Goal: Task Accomplishment & Management: Manage account settings

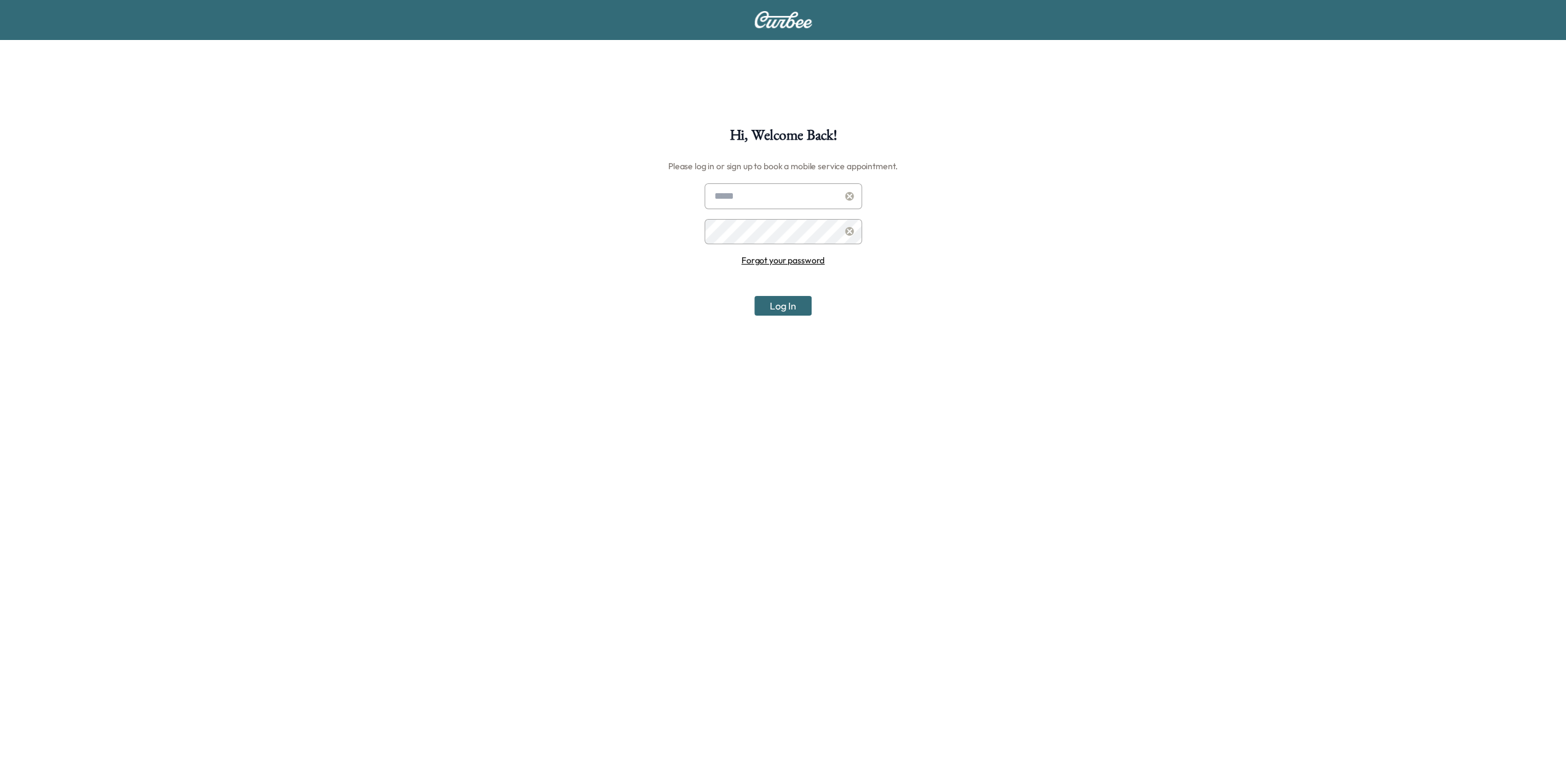
click at [757, 210] on div "Forgot your password Log In" at bounding box center [782, 249] width 157 height 132
click at [754, 199] on input "text" at bounding box center [782, 196] width 157 height 26
type input "**********"
click at [791, 306] on button "Log In" at bounding box center [782, 306] width 57 height 20
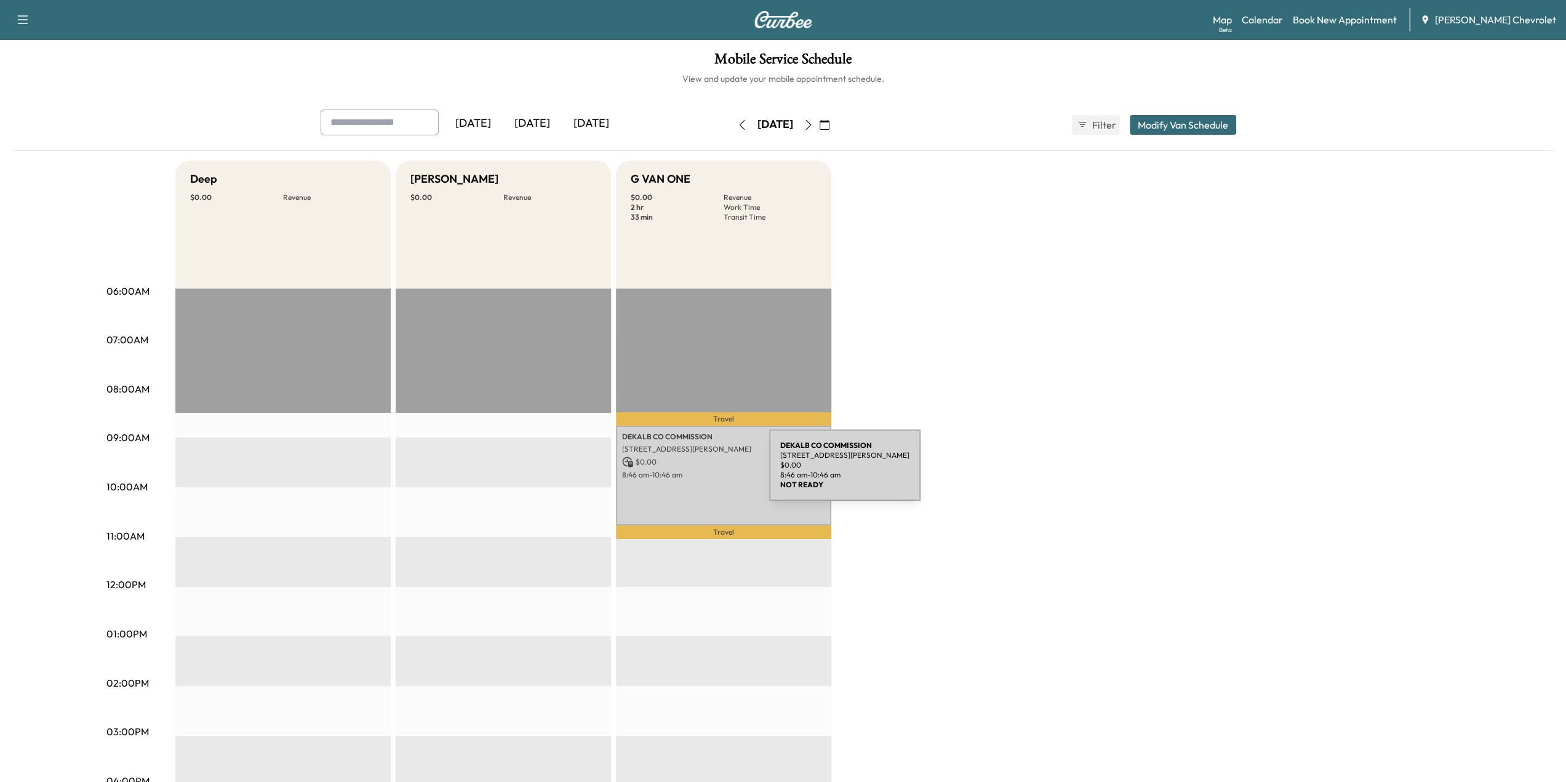
click at [677, 472] on p "8:46 am - 10:46 am" at bounding box center [723, 475] width 203 height 10
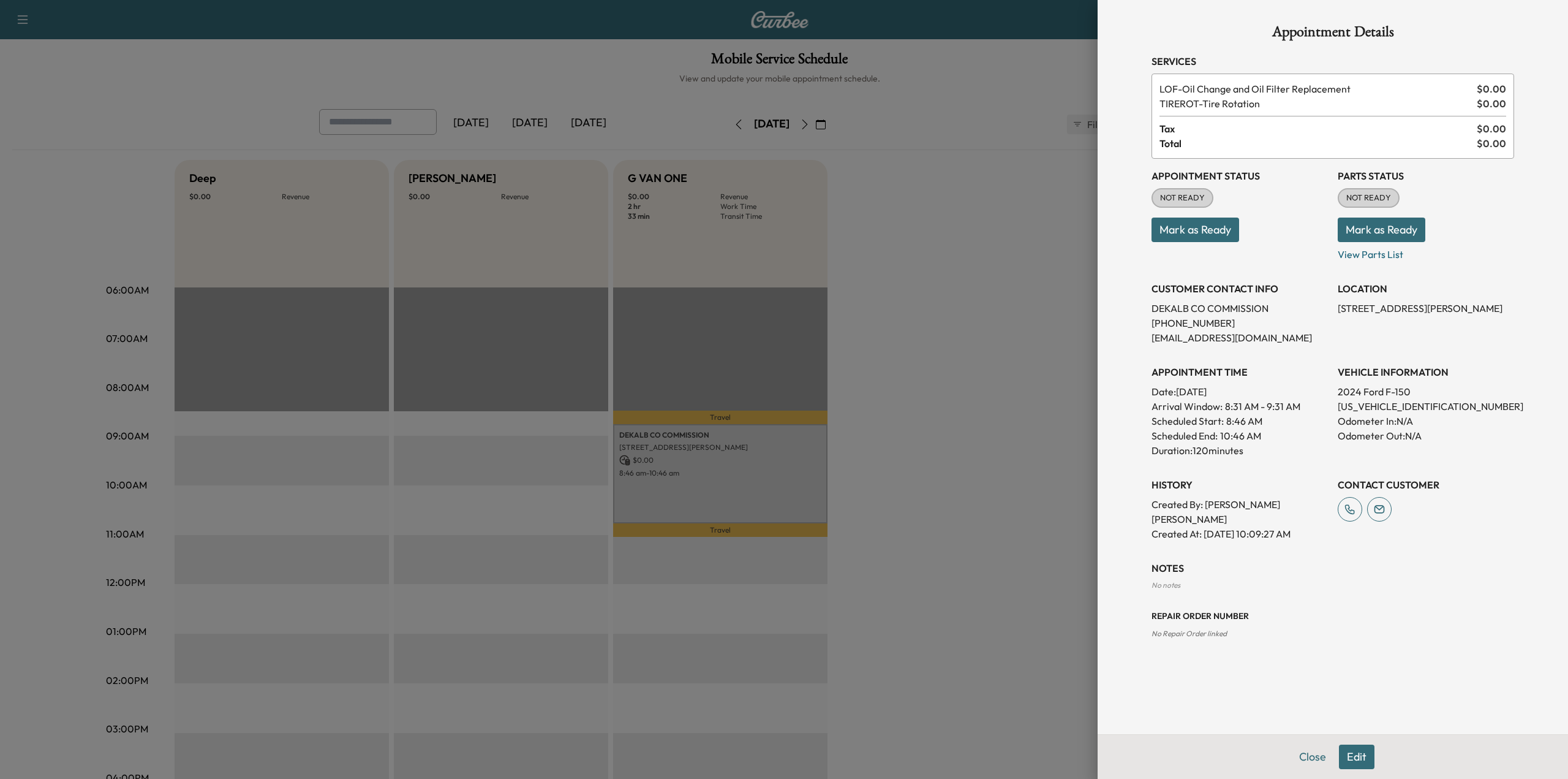
click at [976, 437] on div at bounding box center [784, 390] width 1568 height 779
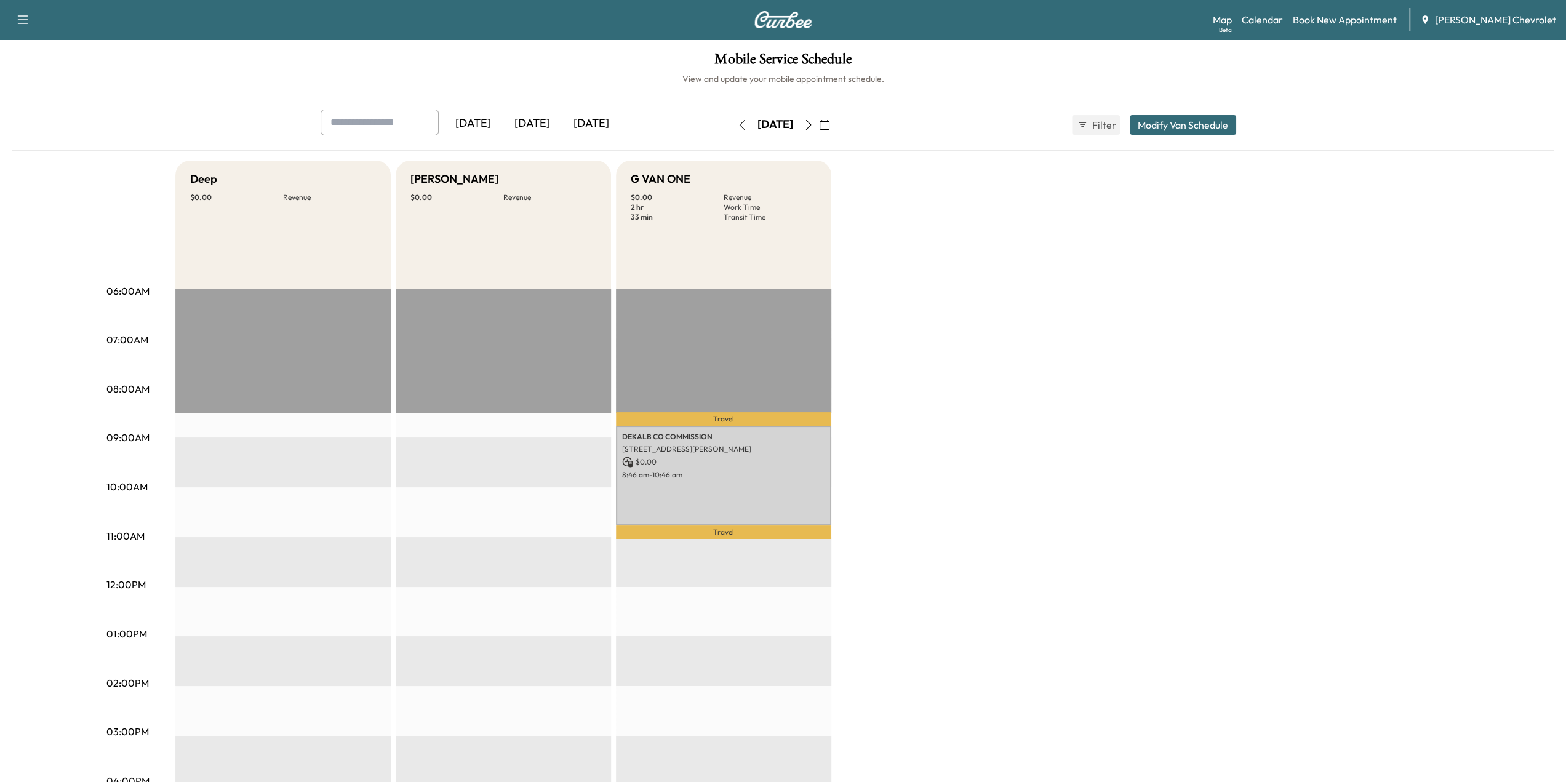
click at [813, 121] on icon "button" at bounding box center [808, 125] width 10 height 10
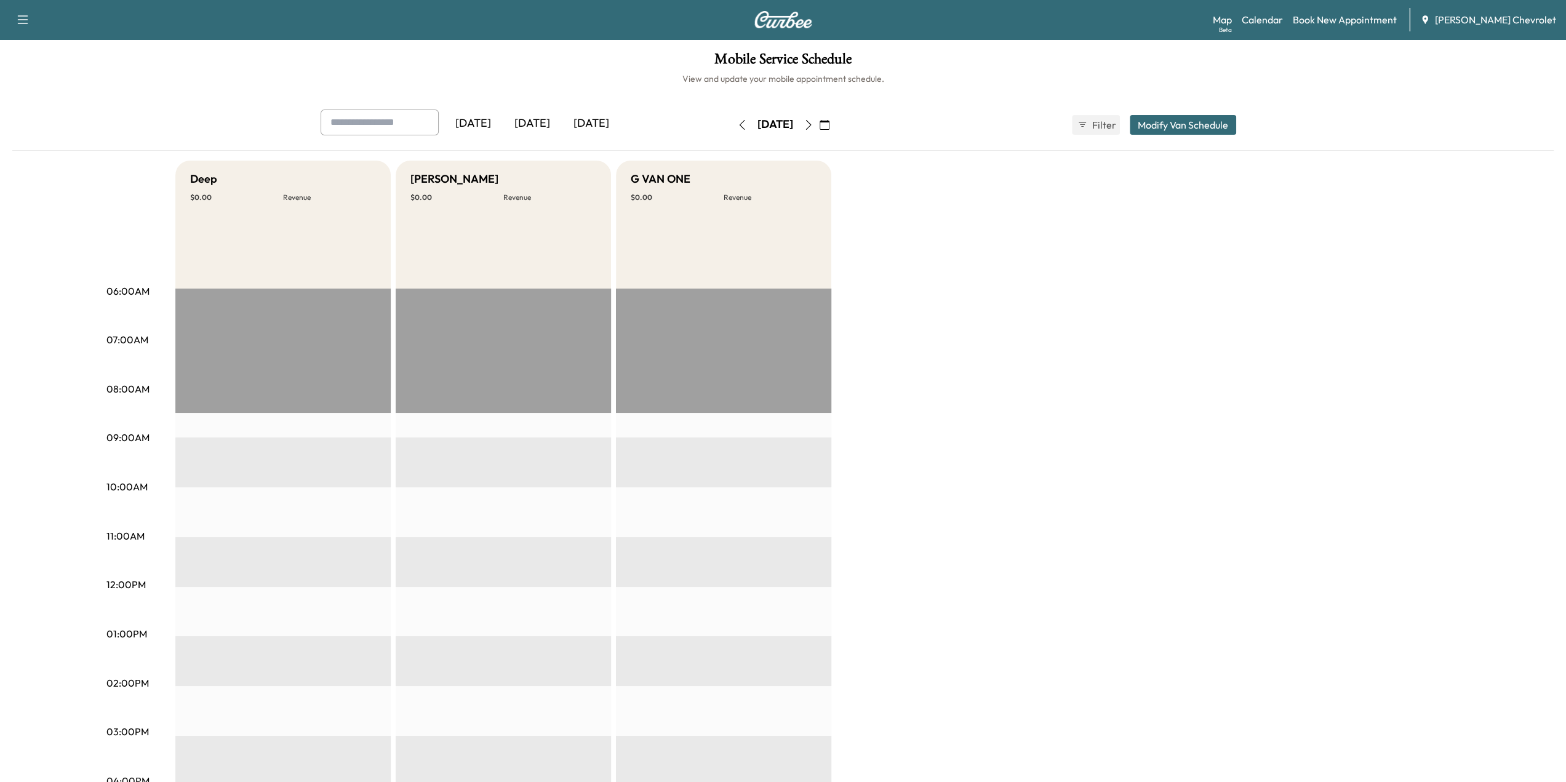
click at [835, 126] on button "button" at bounding box center [824, 125] width 21 height 20
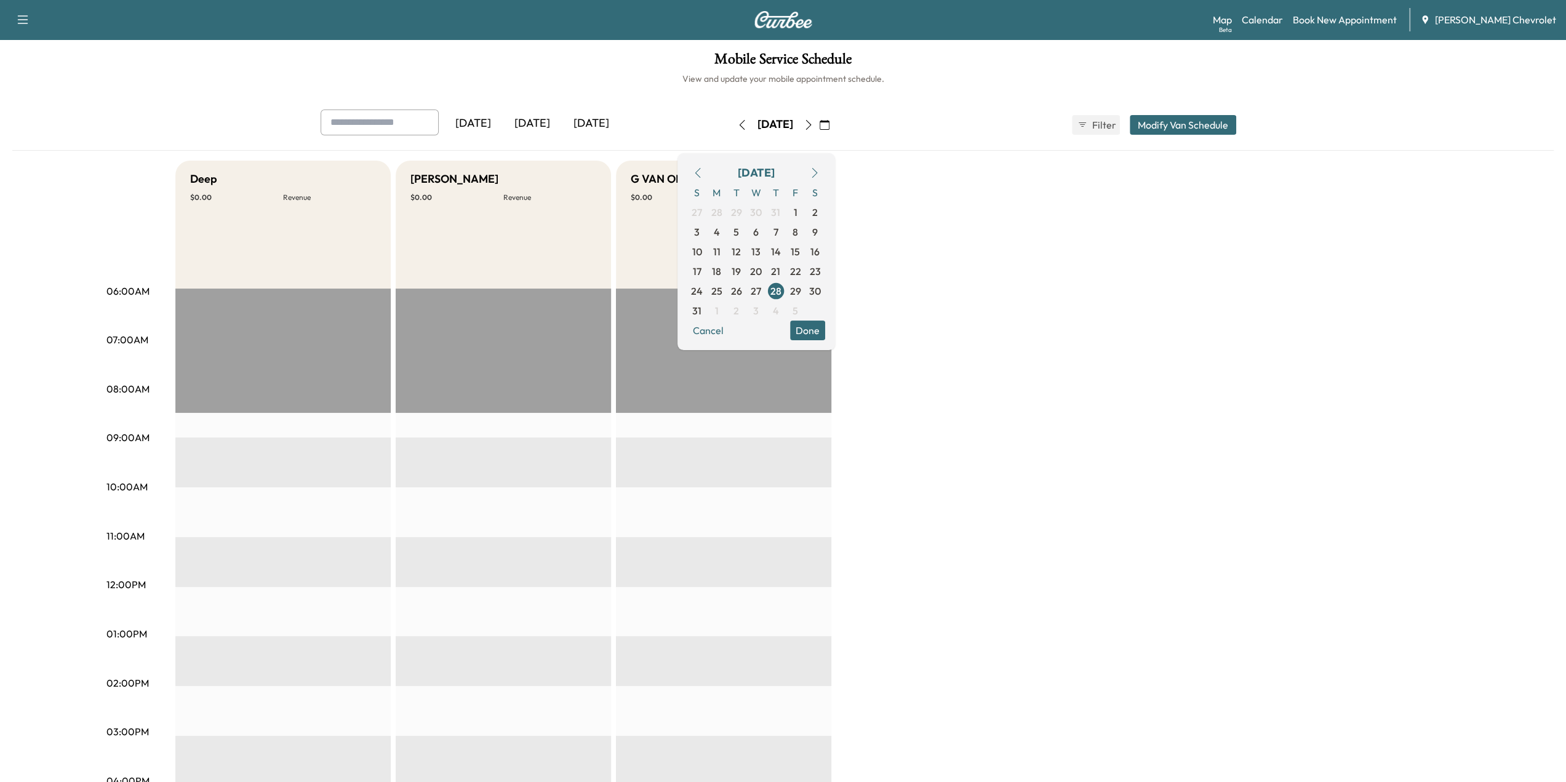
click at [813, 124] on icon "button" at bounding box center [808, 125] width 10 height 10
click at [896, 244] on div "Deep $ 0.00 Revenue EST Start [PERSON_NAME] $ 0.00 Revenue EST Start G VAN ONE …" at bounding box center [817, 622] width 1285 height 923
click at [566, 46] on div "Mobile Service Schedule View and update your mobile appointment schedule. [DATE…" at bounding box center [783, 567] width 1566 height 1056
click at [1168, 127] on button "Modify Van Schedule" at bounding box center [1183, 125] width 106 height 20
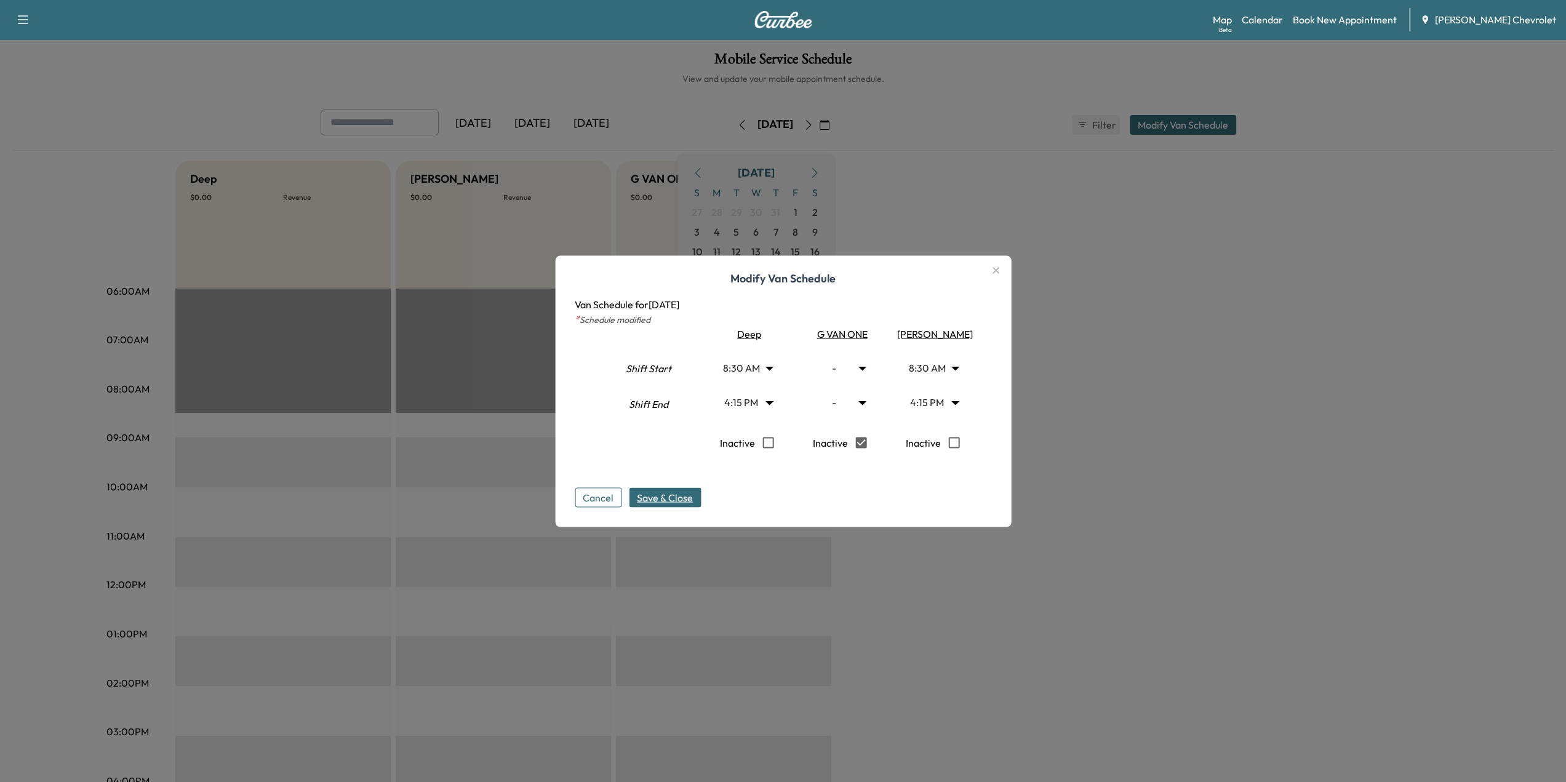
click at [699, 501] on button "Save & Close" at bounding box center [665, 497] width 72 height 20
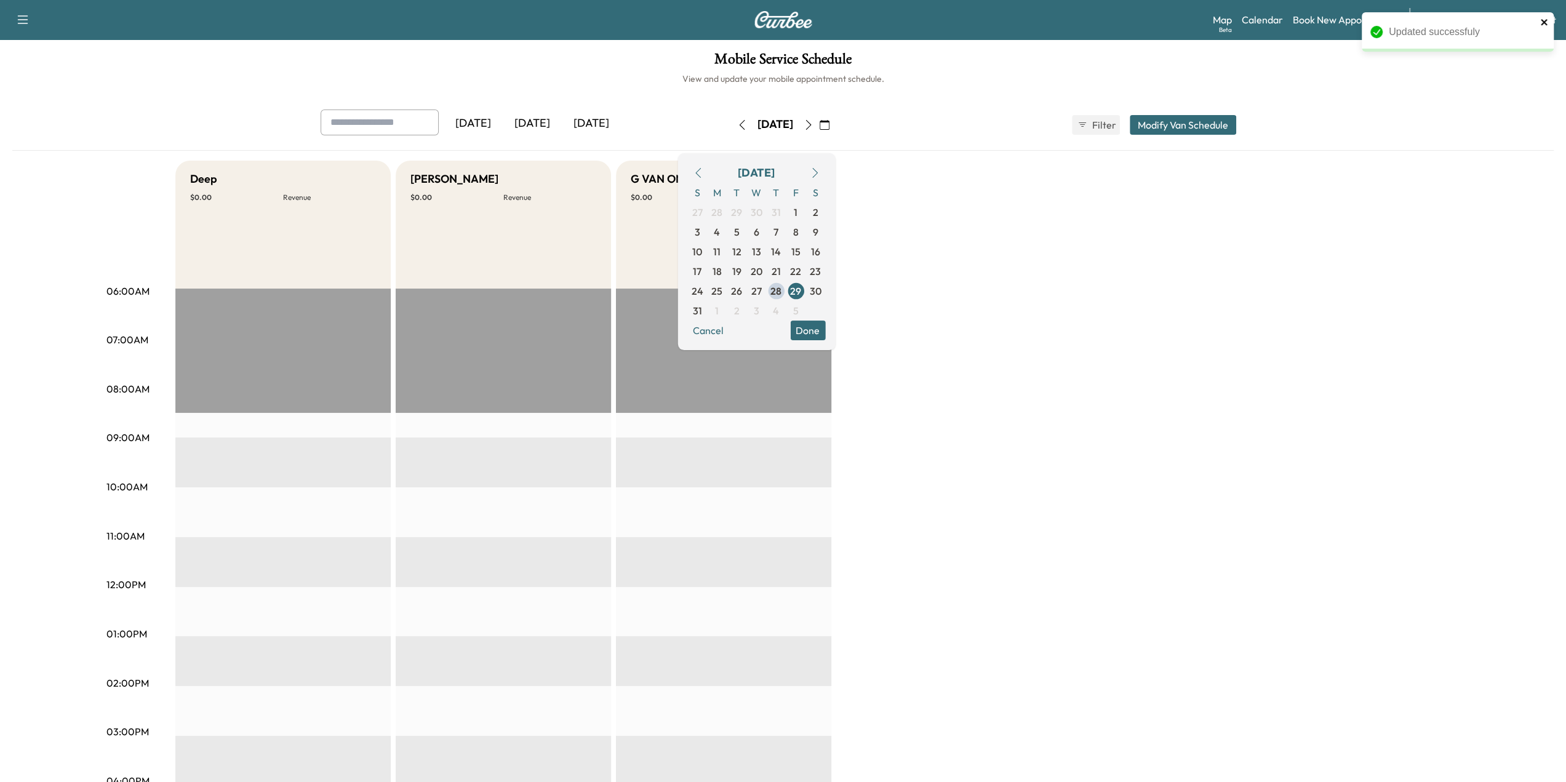
click at [1541, 21] on icon "close" at bounding box center [1544, 22] width 9 height 10
click at [683, 99] on div "Mobile Service Schedule View and update your mobile appointment schedule. [DATE…" at bounding box center [783, 567] width 1566 height 1056
drag, startPoint x: 709, startPoint y: 78, endPoint x: 781, endPoint y: 79, distance: 72.0
click at [781, 79] on h6 "View and update your mobile appointment schedule." at bounding box center [782, 79] width 1541 height 12
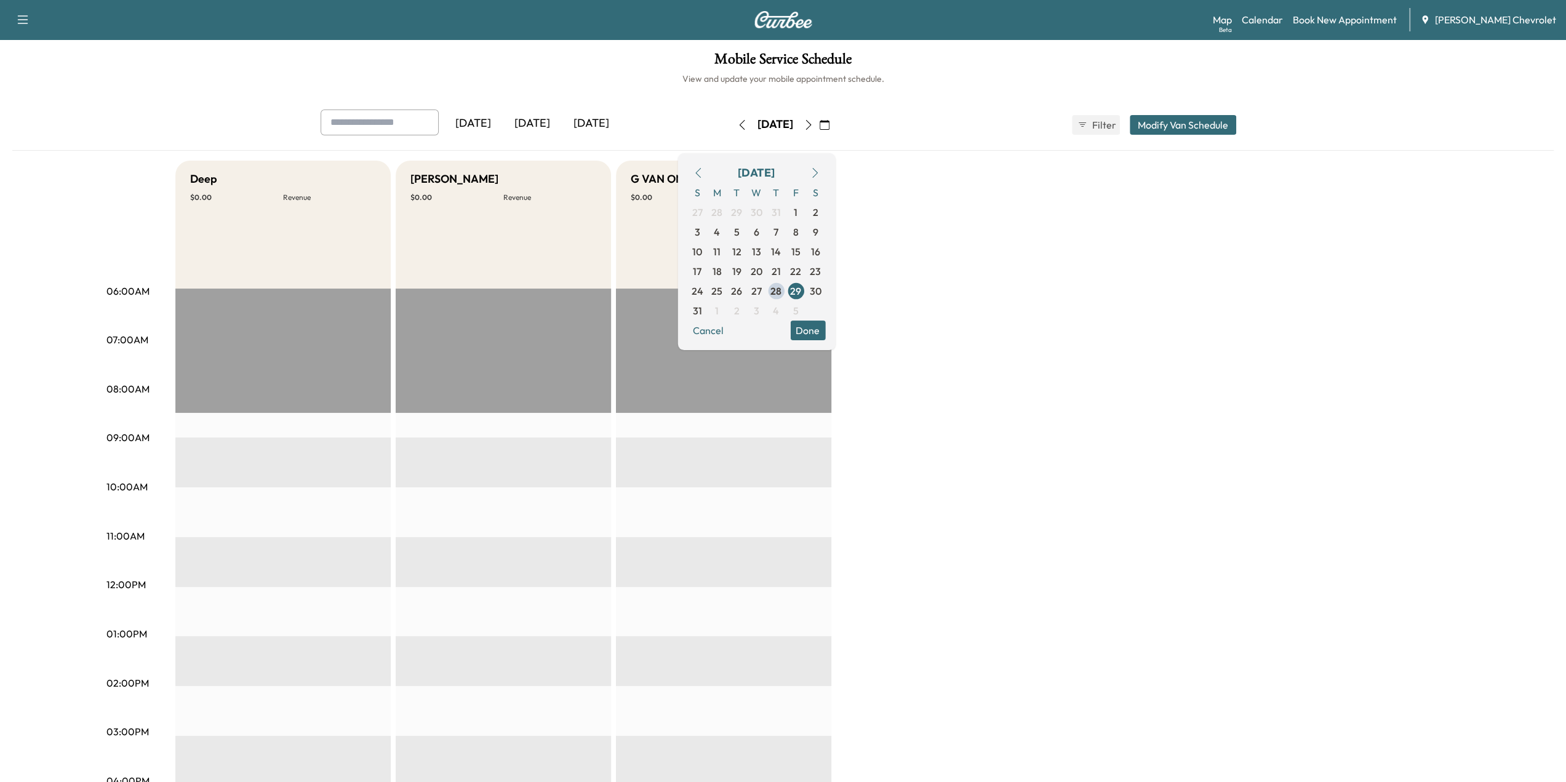
drag, startPoint x: 744, startPoint y: 86, endPoint x: 759, endPoint y: 80, distance: 15.2
click at [747, 82] on div "Mobile Service Schedule View and update your mobile appointment schedule. [DATE…" at bounding box center [783, 567] width 1566 height 1056
click at [760, 80] on h6 "View and update your mobile appointment schedule." at bounding box center [782, 79] width 1541 height 12
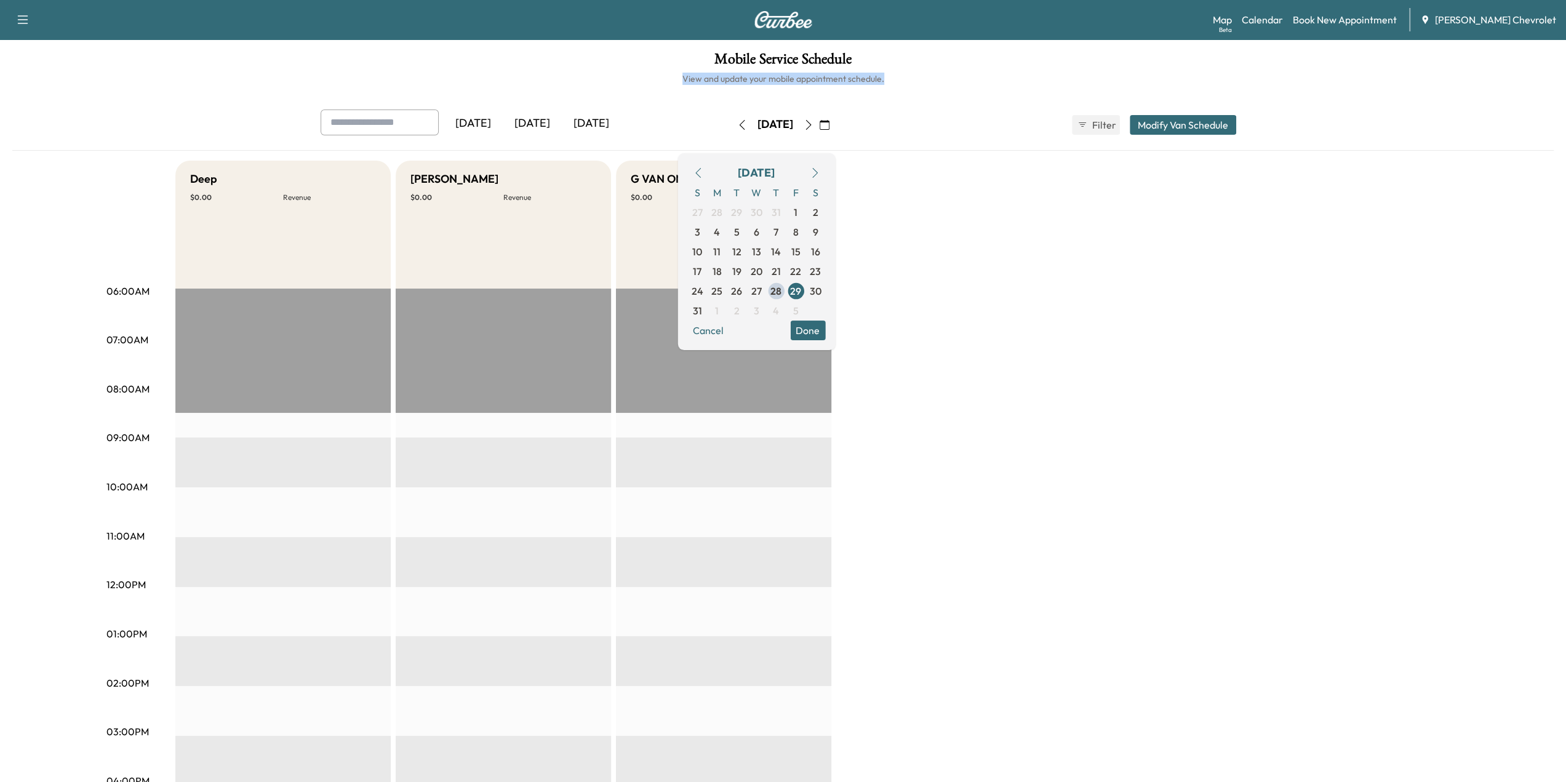
click at [771, 77] on h6 "View and update your mobile appointment schedule." at bounding box center [782, 79] width 1541 height 12
click at [900, 142] on div "[DATE] [DATE] [DATE] [DATE] August 2025 S M T W T F S 27 28 29 30 31 1 2 3 4 5 …" at bounding box center [782, 130] width 1541 height 41
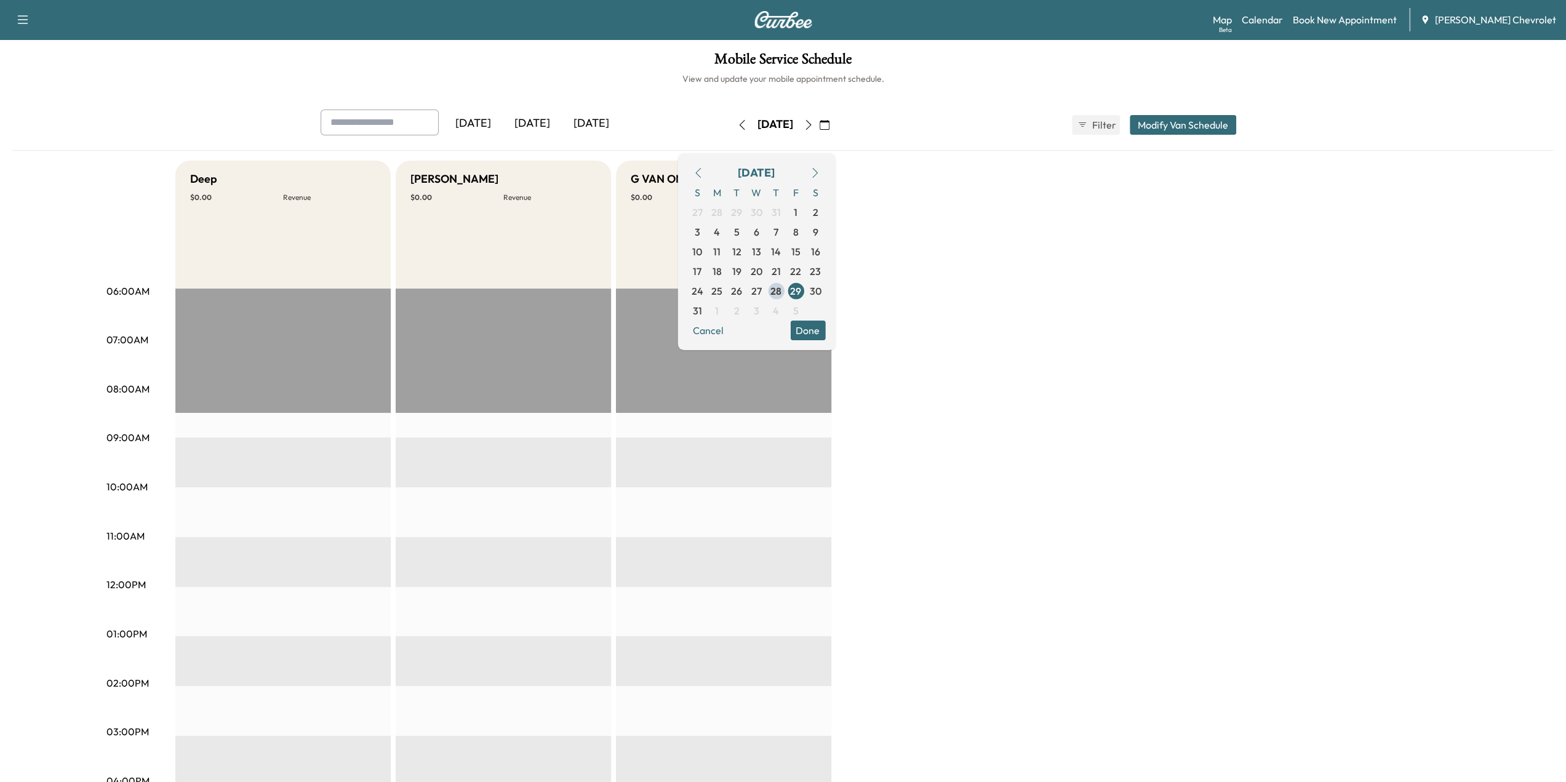
click at [825, 321] on button "Done" at bounding box center [807, 331] width 35 height 20
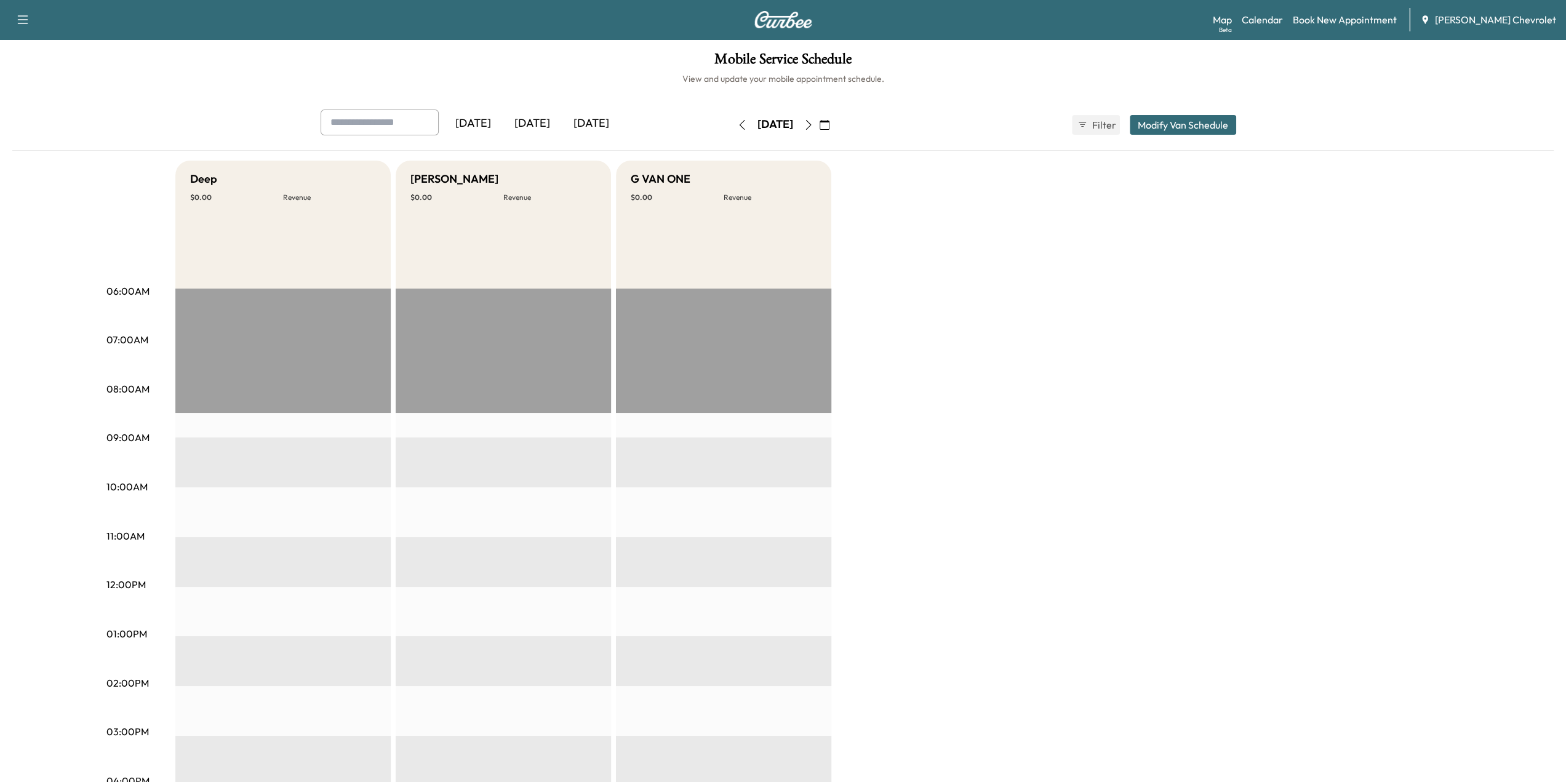
click at [813, 122] on icon "button" at bounding box center [808, 125] width 10 height 10
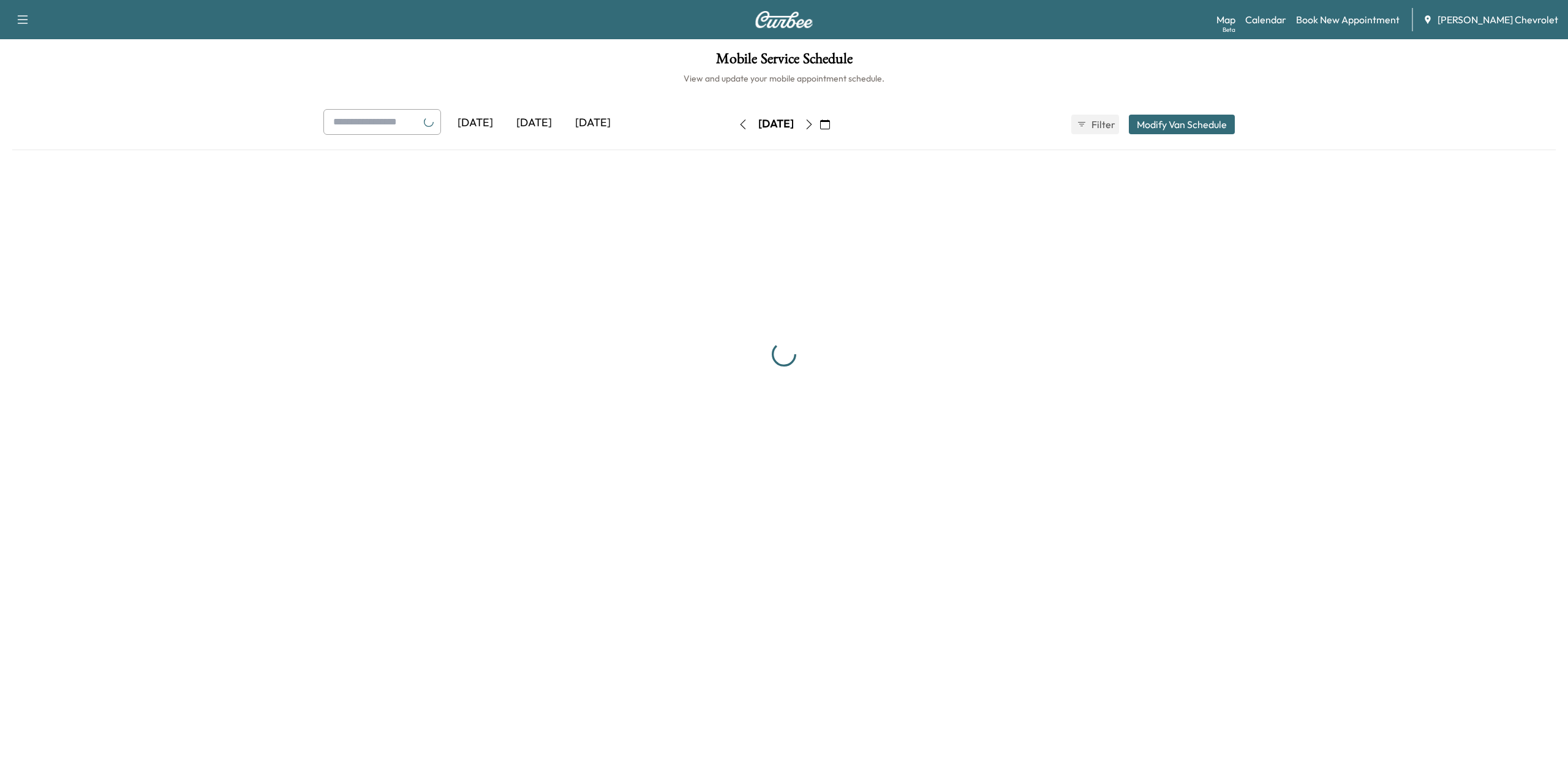
click at [819, 122] on button "button" at bounding box center [808, 125] width 21 height 20
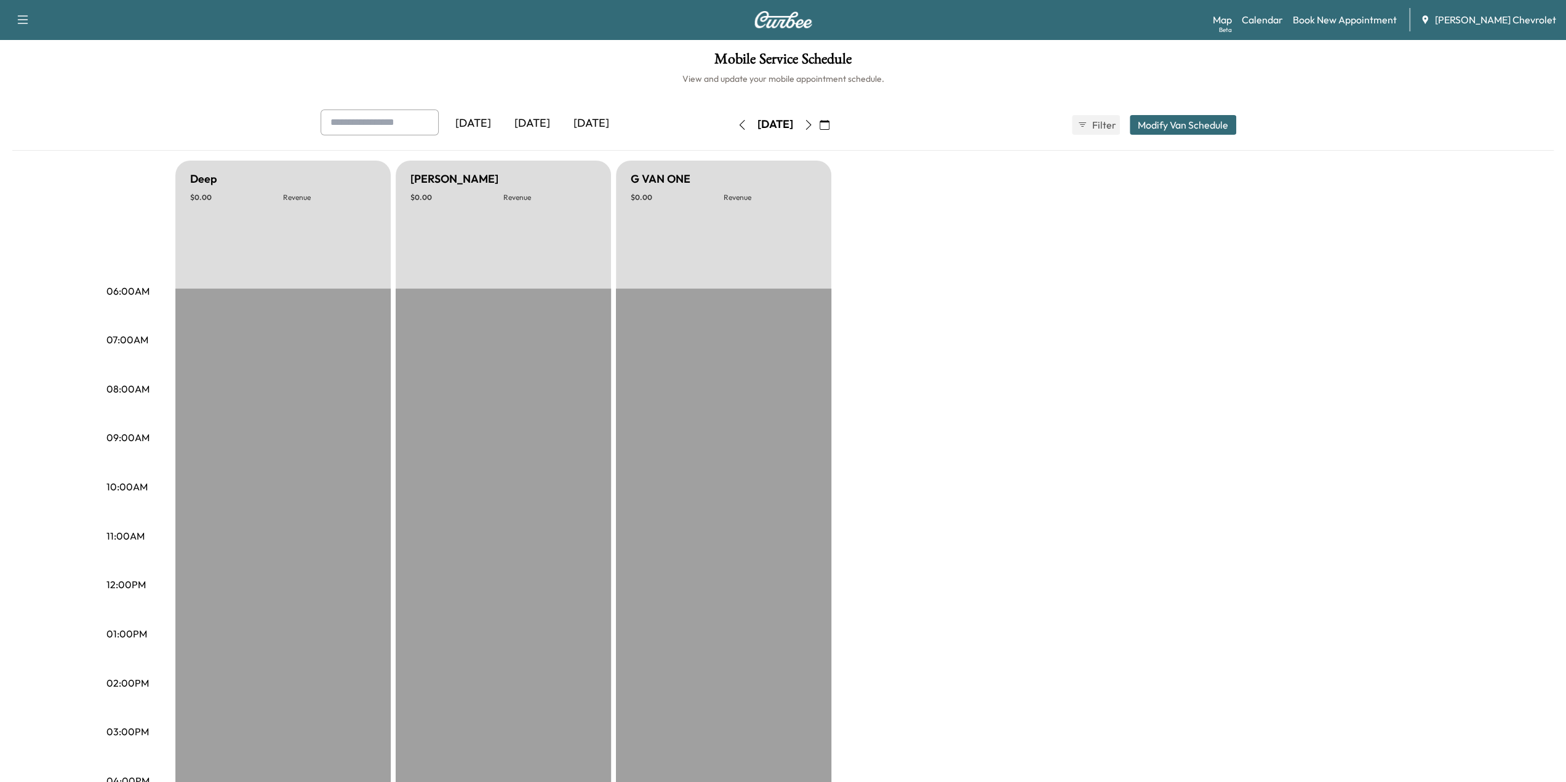
click at [737, 124] on icon "button" at bounding box center [742, 125] width 10 height 10
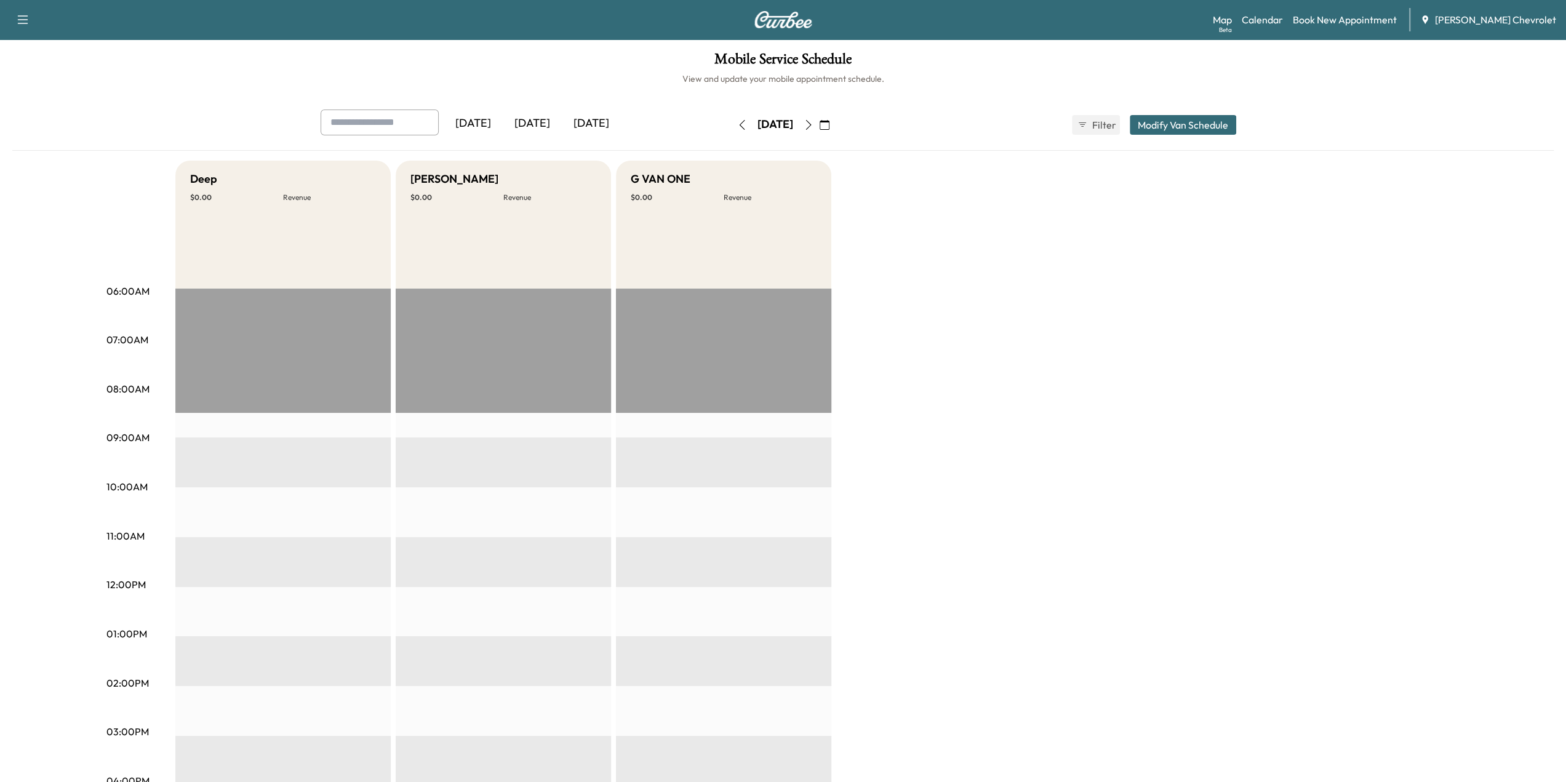
click at [737, 122] on icon "button" at bounding box center [742, 125] width 10 height 10
click at [811, 127] on icon "button" at bounding box center [808, 125] width 6 height 10
click at [835, 127] on button "button" at bounding box center [824, 125] width 21 height 20
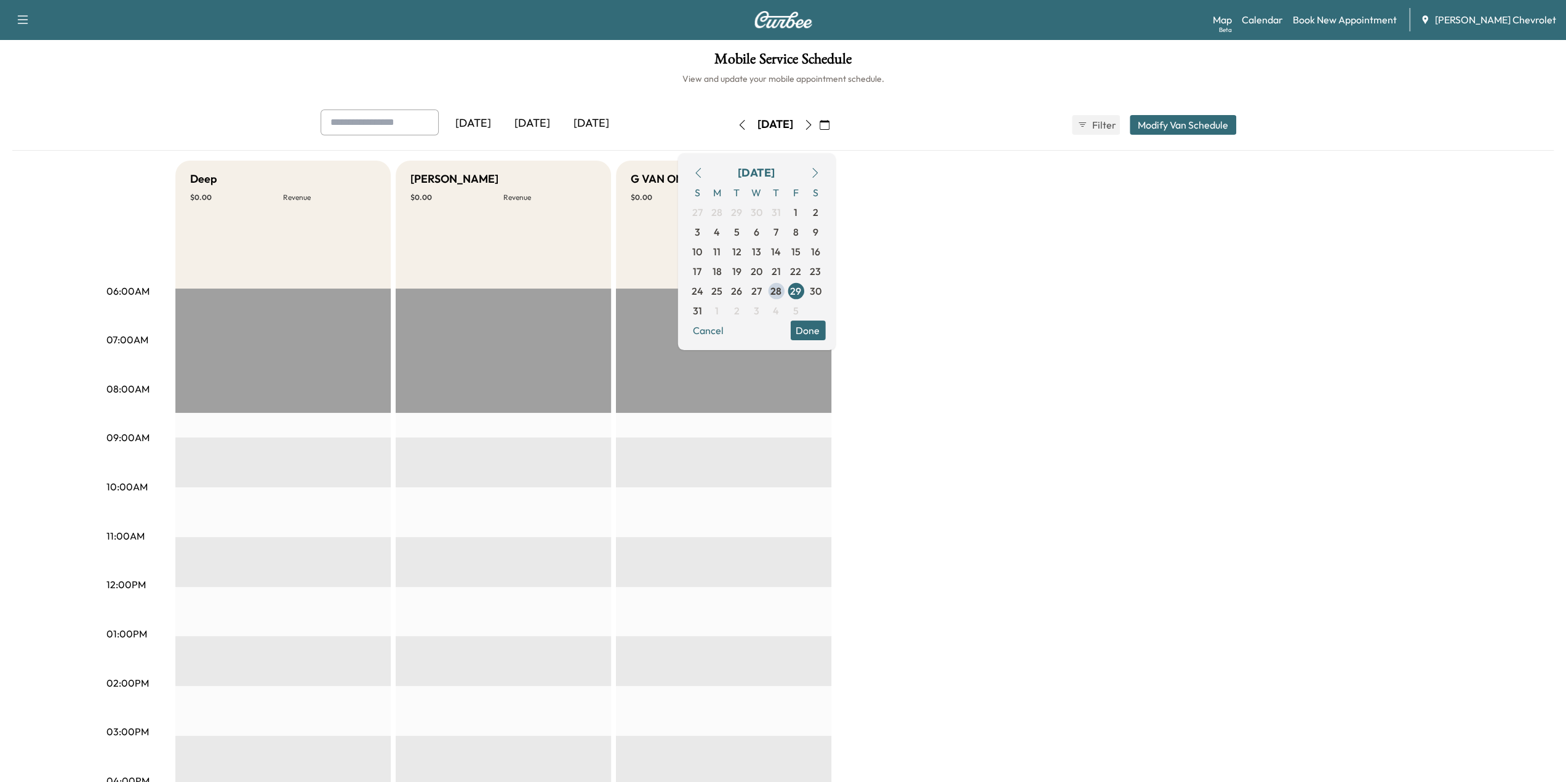
click at [835, 127] on button "button" at bounding box center [824, 125] width 21 height 20
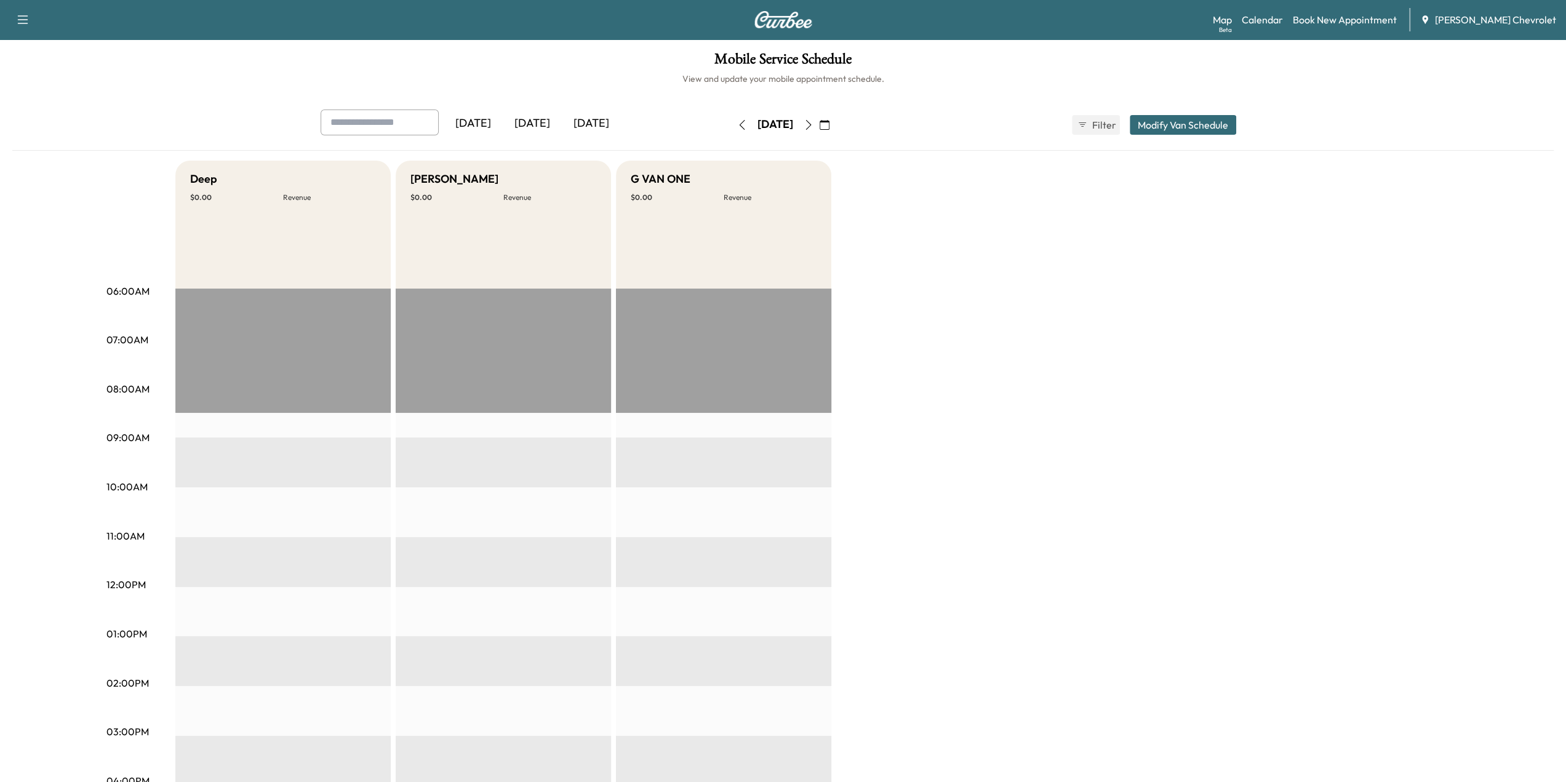
click at [813, 124] on icon "button" at bounding box center [808, 125] width 10 height 10
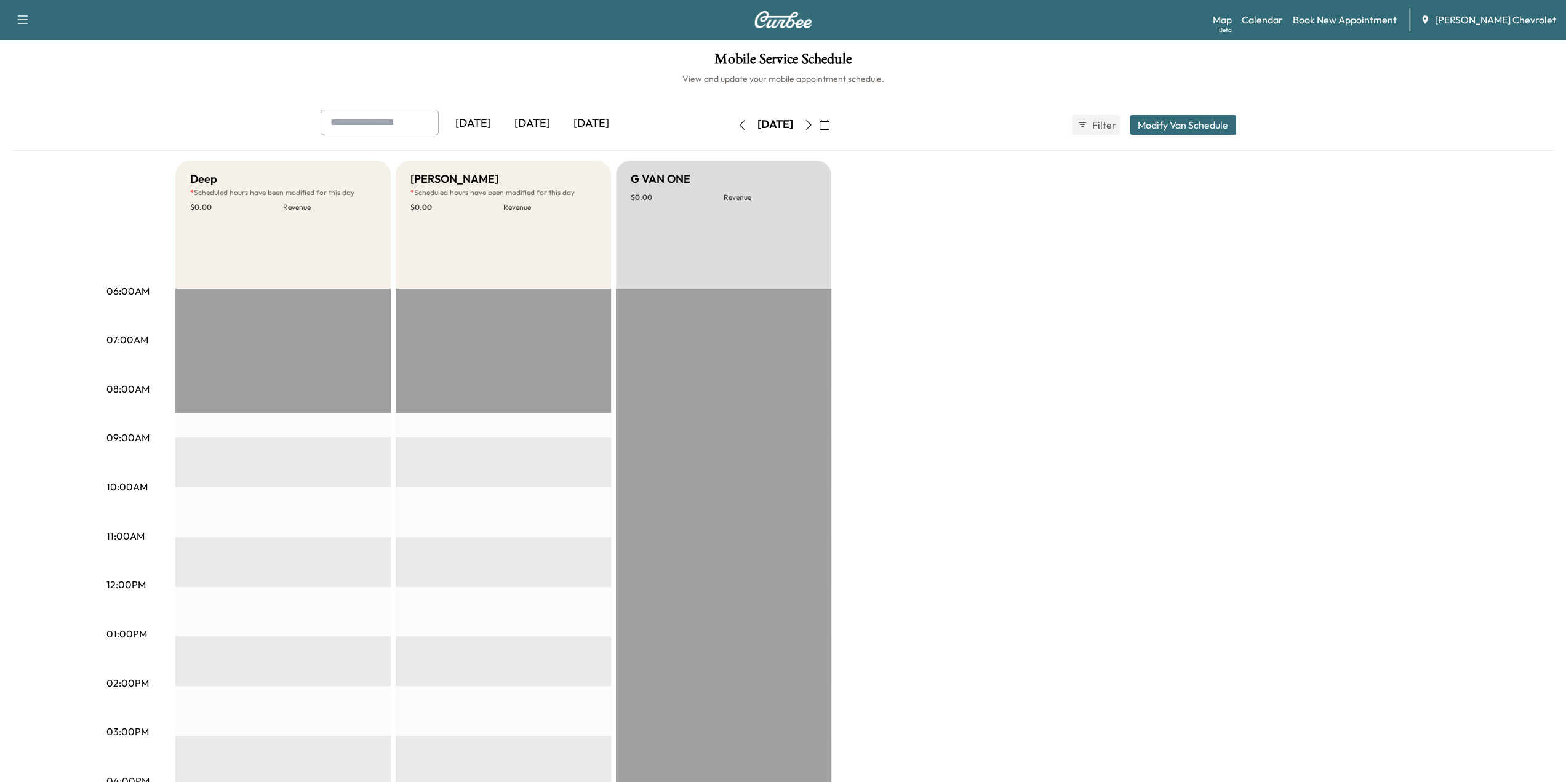
click at [819, 124] on button "button" at bounding box center [808, 125] width 21 height 20
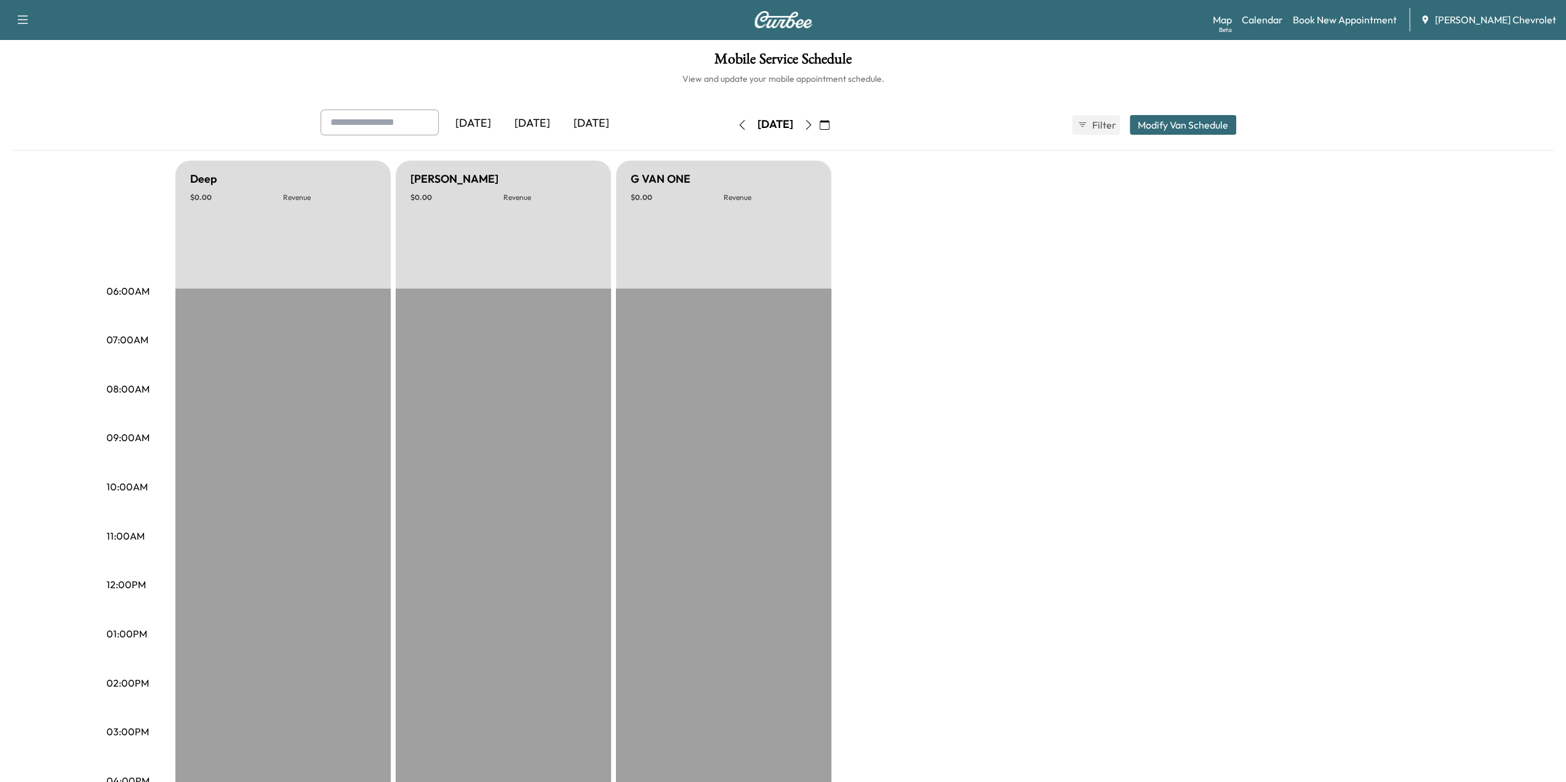
click at [813, 125] on icon "button" at bounding box center [808, 125] width 10 height 10
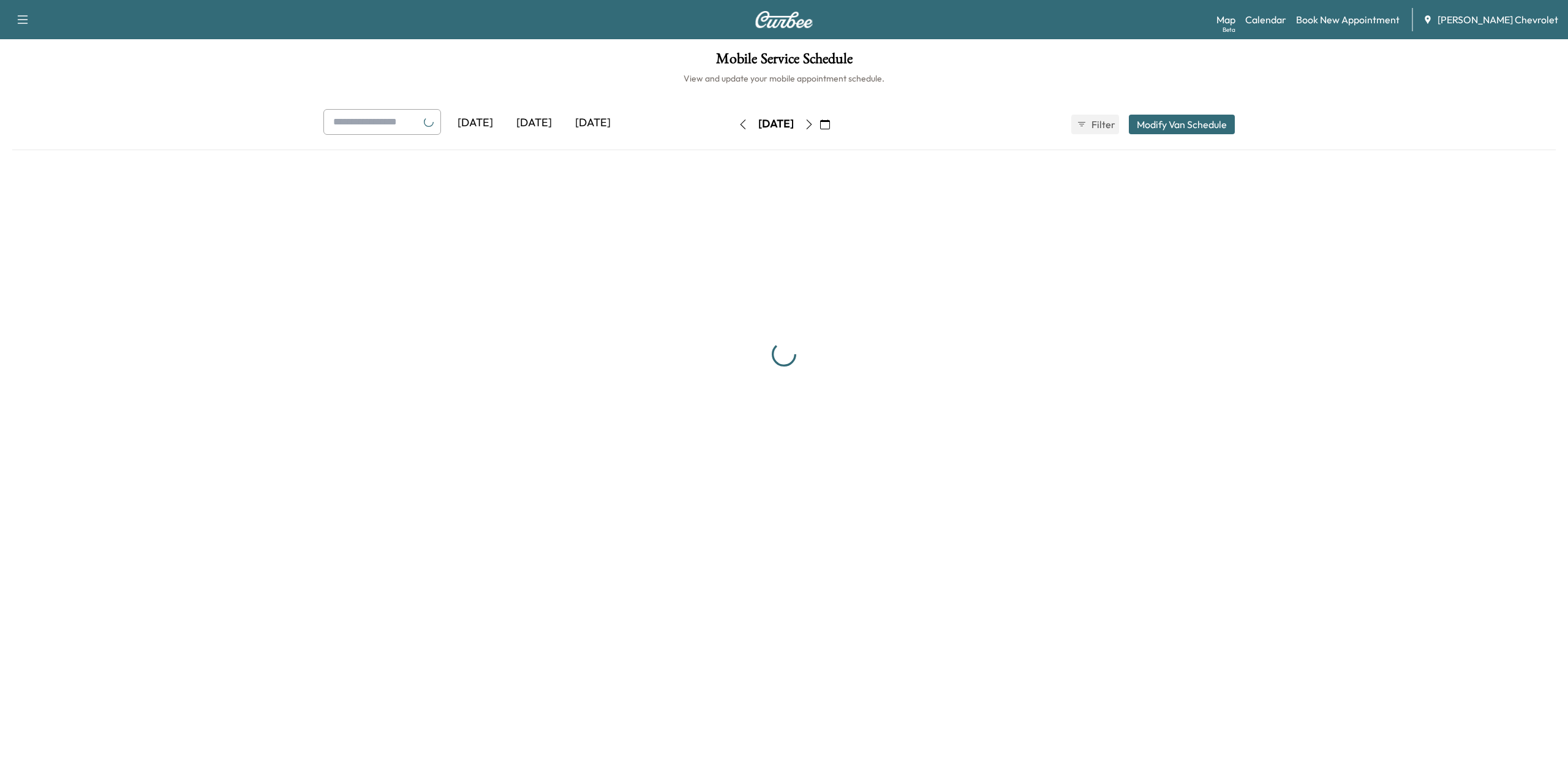
click at [819, 125] on div "[DATE]" at bounding box center [776, 125] width 87 height 20
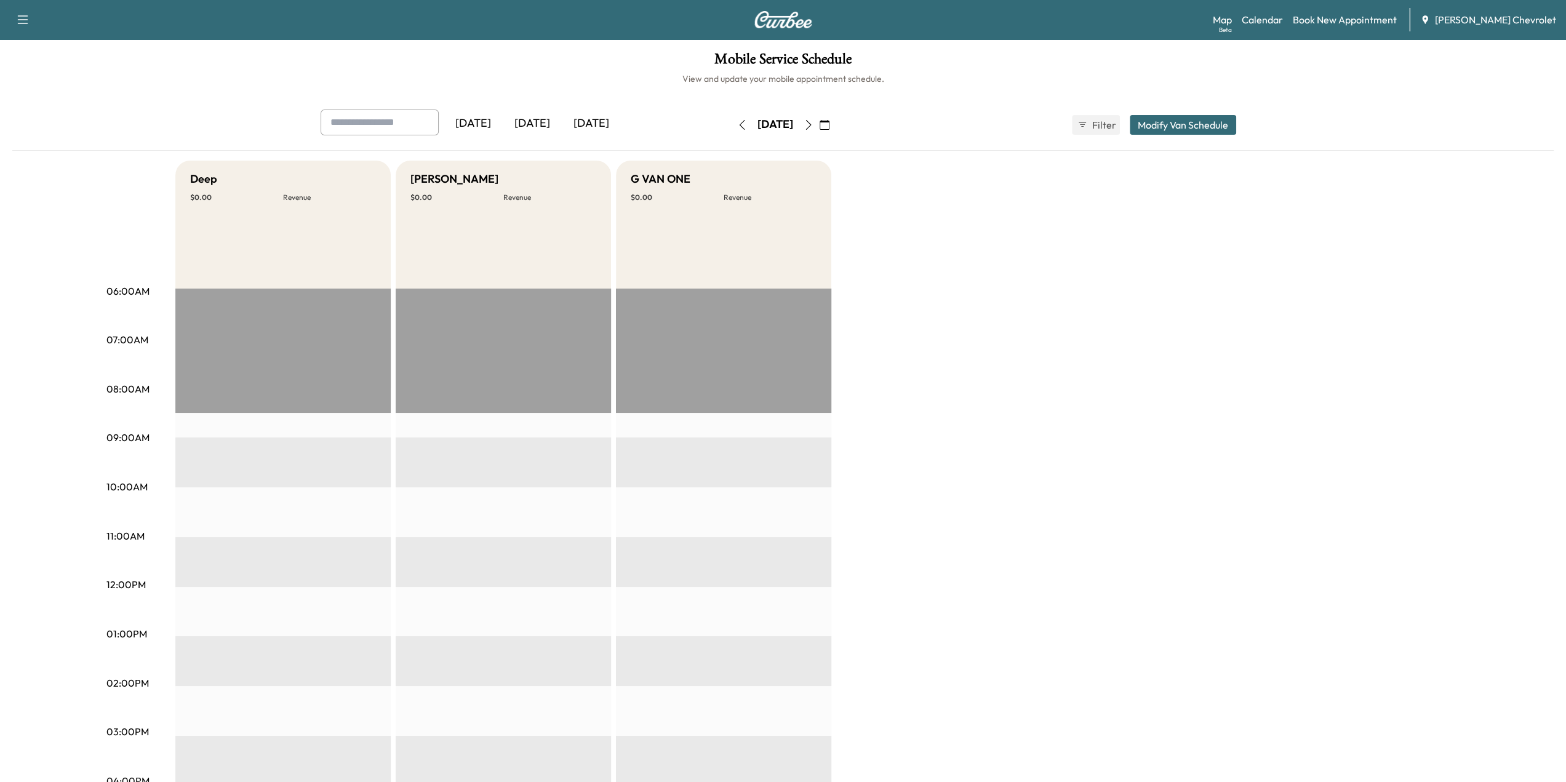
click at [737, 122] on icon "button" at bounding box center [742, 125] width 10 height 10
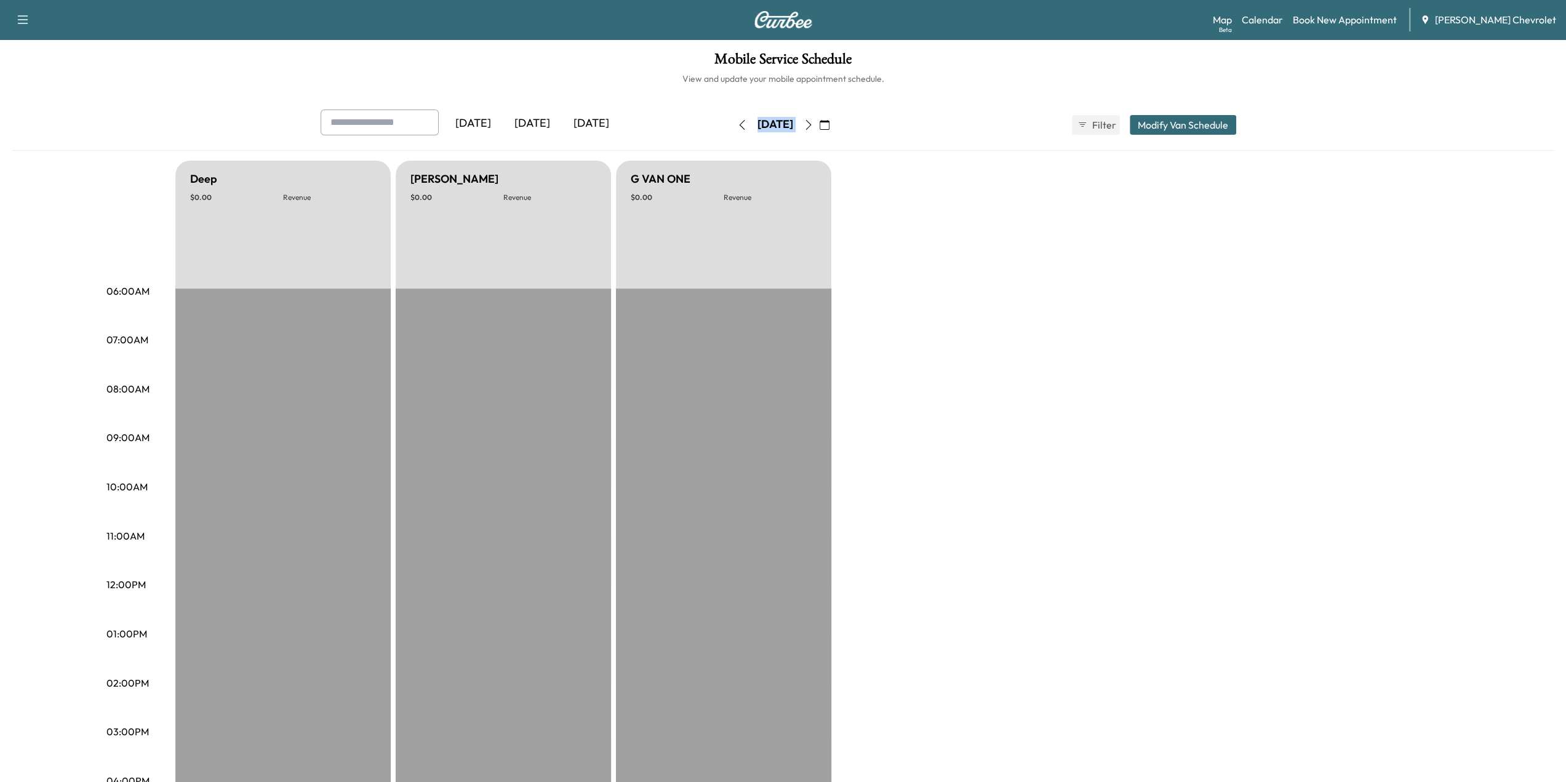
click at [737, 126] on icon "button" at bounding box center [742, 125] width 10 height 10
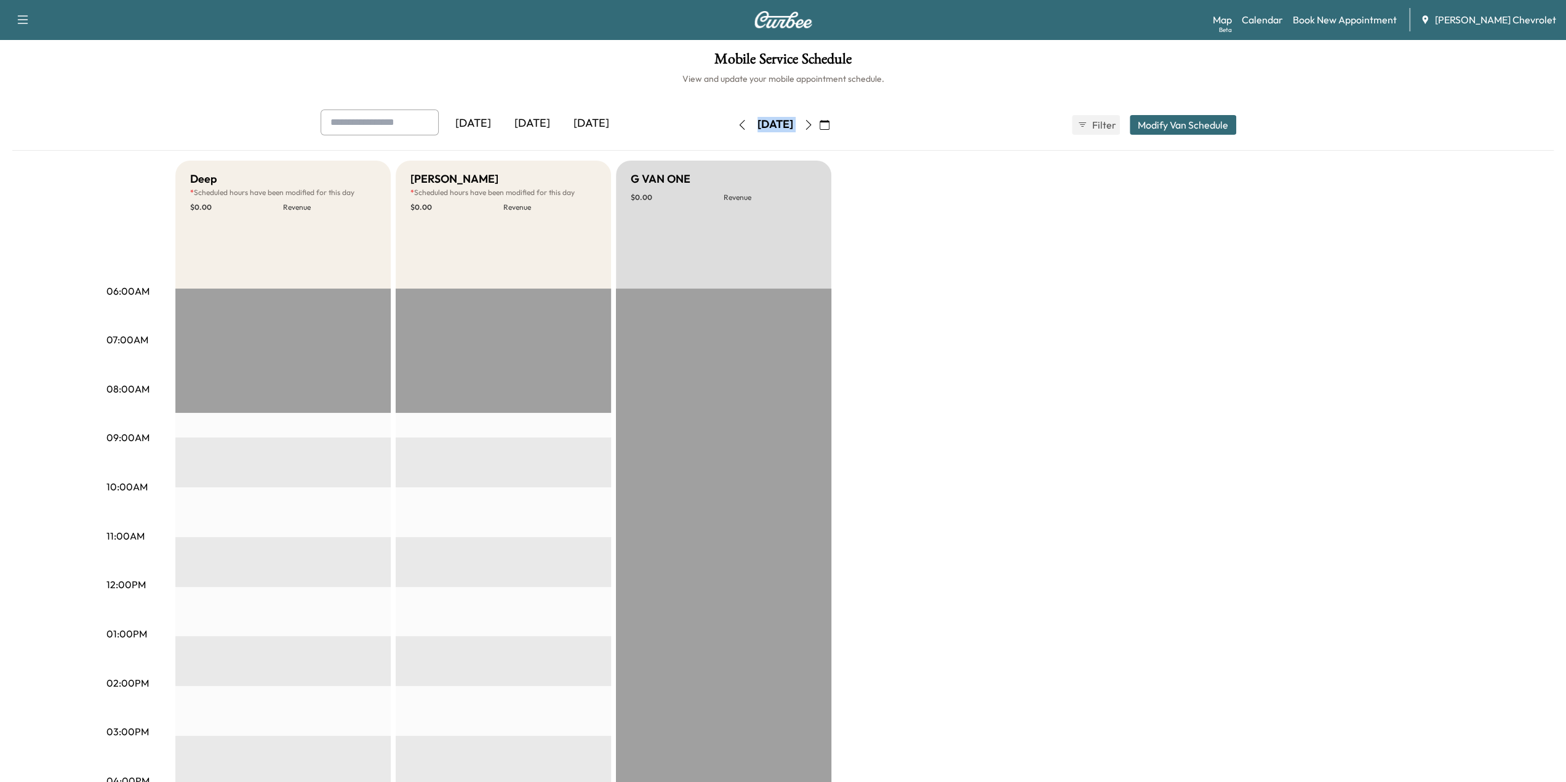
click at [732, 126] on button "button" at bounding box center [742, 125] width 21 height 20
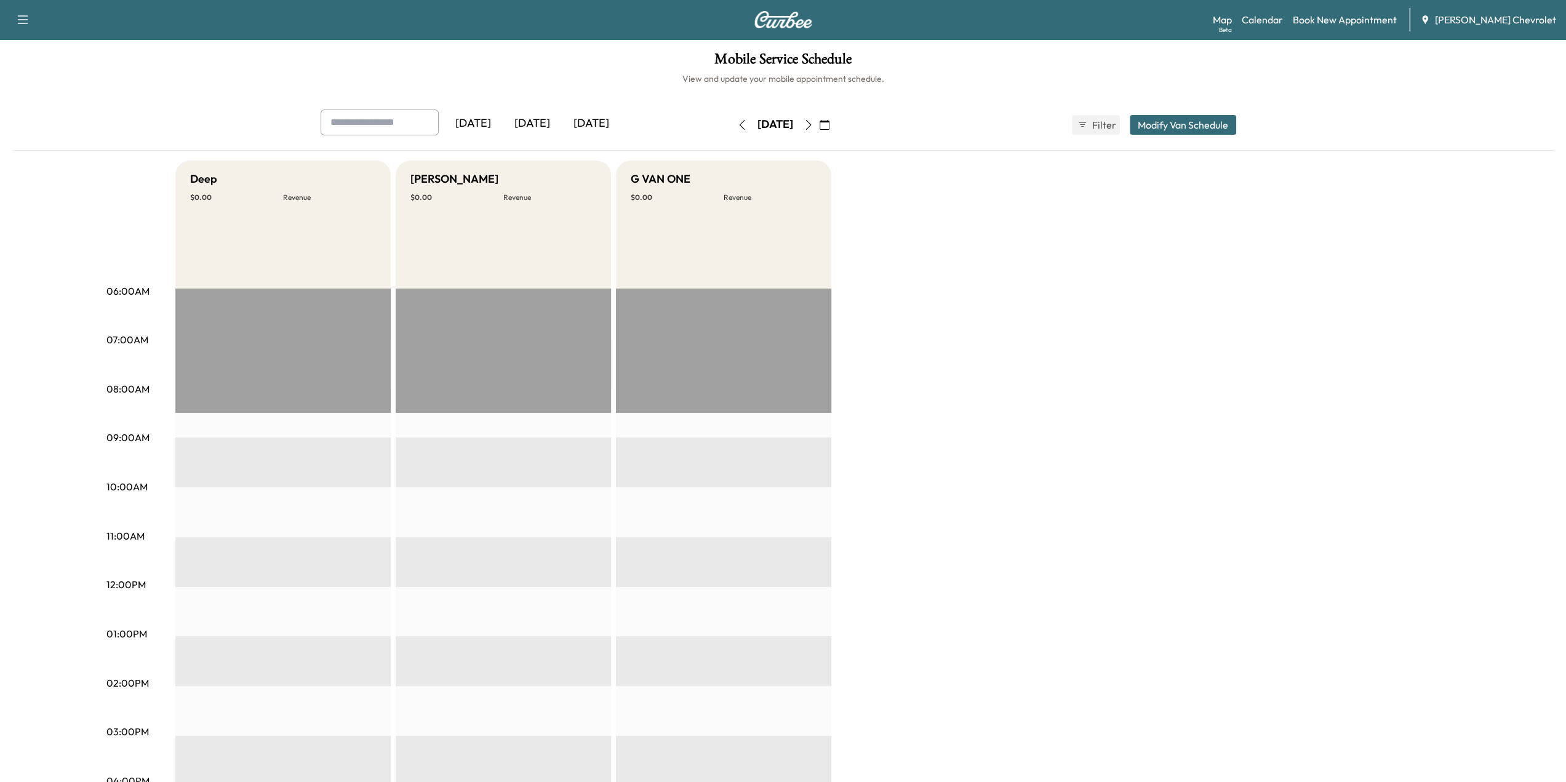
click at [839, 217] on div "Deep $ 0.00 Revenue EST Start [PERSON_NAME] $ 0.00 Revenue EST Start G VAN ONE …" at bounding box center [817, 622] width 1285 height 923
